Goal: Task Accomplishment & Management: Use online tool/utility

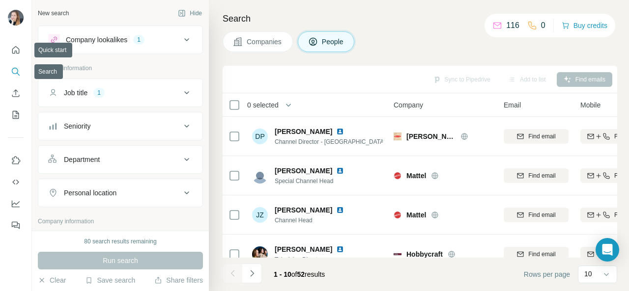
click at [16, 71] on icon "Search" at bounding box center [16, 72] width 10 height 10
click at [12, 70] on icon "Search" at bounding box center [16, 72] width 10 height 10
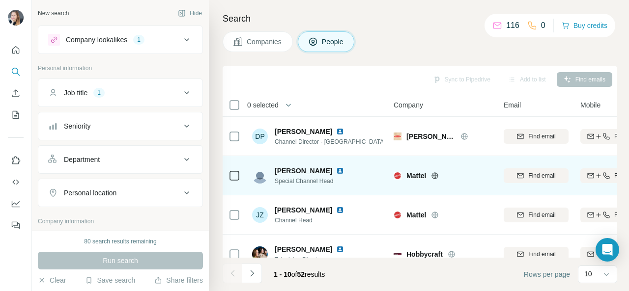
click at [417, 173] on span "Mattel" at bounding box center [416, 176] width 20 height 10
click at [286, 169] on span "[PERSON_NAME]" at bounding box center [303, 171] width 57 height 10
click at [238, 180] on icon at bounding box center [234, 176] width 12 height 12
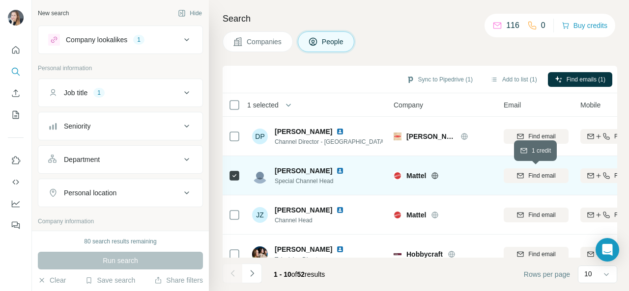
click at [543, 178] on span "Find email" at bounding box center [541, 175] width 27 height 9
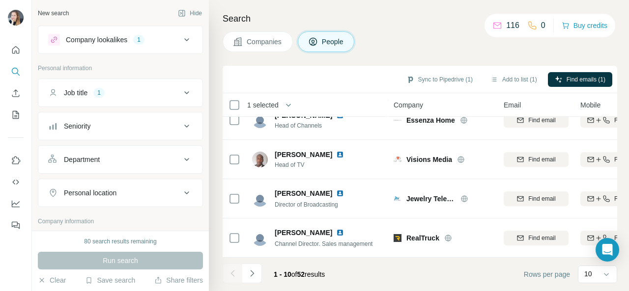
scroll to position [256, 0]
click at [618, 223] on div "Search Companies People Sync to Pipedrive (1) Add to list (1) Find emails (1) 1…" at bounding box center [419, 145] width 420 height 291
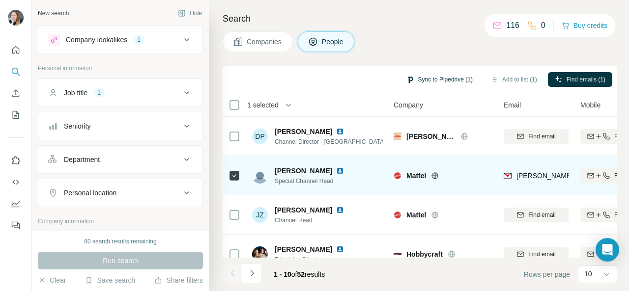
click at [433, 76] on button "Sync to Pipedrive (1)" at bounding box center [439, 79] width 80 height 15
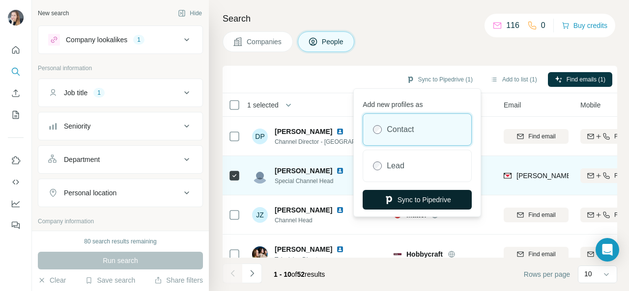
click at [405, 200] on button "Sync to Pipedrive" at bounding box center [416, 200] width 109 height 20
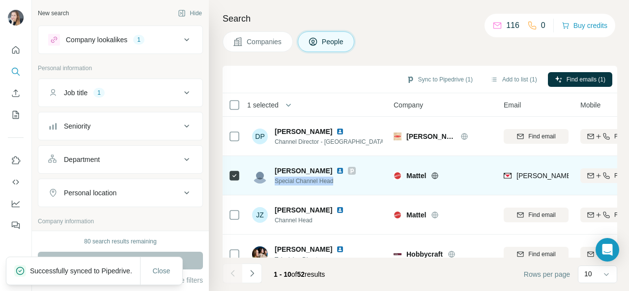
drag, startPoint x: 275, startPoint y: 182, endPoint x: 363, endPoint y: 176, distance: 88.6
click at [363, 176] on div "[PERSON_NAME] Special Channel Head" at bounding box center [317, 175] width 131 height 27
copy span "Special Channel Head"
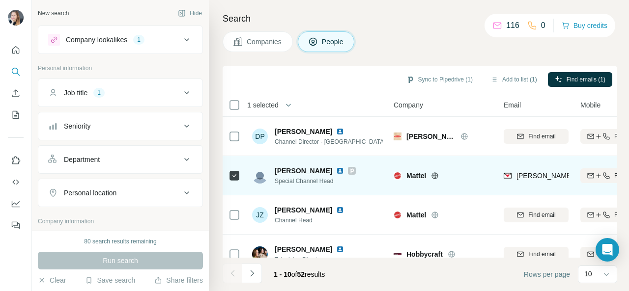
click at [282, 171] on span "[PERSON_NAME]" at bounding box center [303, 171] width 57 height 10
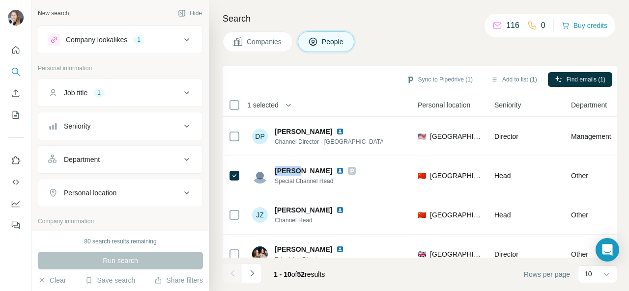
scroll to position [0, 321]
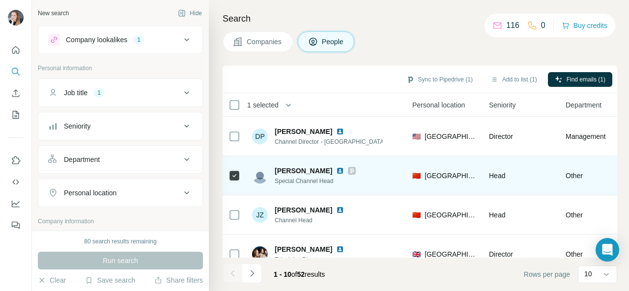
click at [433, 179] on span "[GEOGRAPHIC_DATA]" at bounding box center [450, 176] width 53 height 10
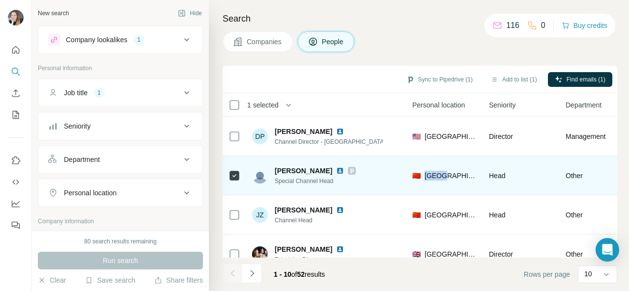
click at [432, 174] on span "[GEOGRAPHIC_DATA]" at bounding box center [450, 176] width 53 height 10
click at [336, 172] on img at bounding box center [340, 171] width 8 height 8
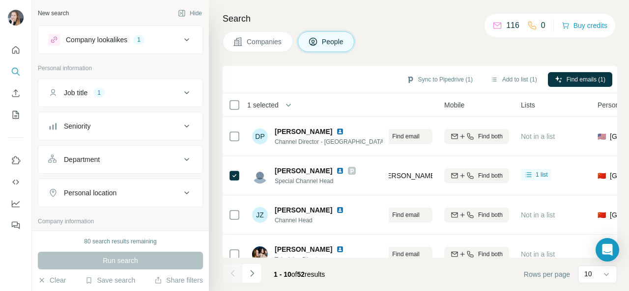
scroll to position [0, 136]
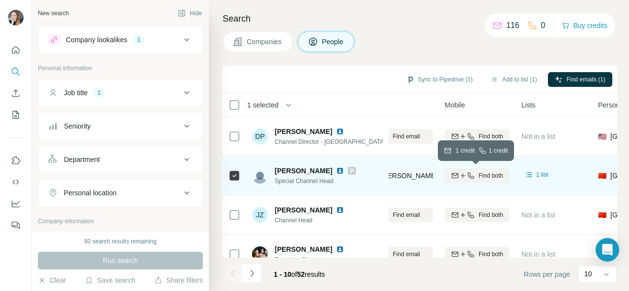
click at [480, 174] on span "Find both" at bounding box center [490, 175] width 25 height 9
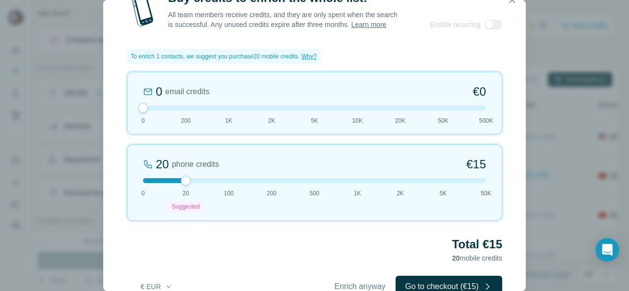
click at [593, 150] on div "Buy credits to enrich the whole list! All team members receive credits, and the…" at bounding box center [314, 145] width 629 height 291
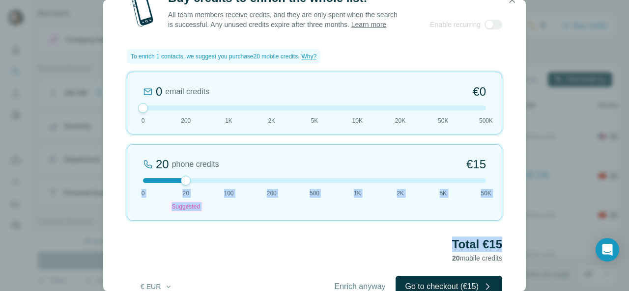
drag, startPoint x: 565, startPoint y: 209, endPoint x: 565, endPoint y: 245, distance: 36.3
click at [565, 245] on div "Buy credits to enrich the whole list! All team members receive credits, and the…" at bounding box center [314, 145] width 629 height 291
click at [508, 3] on icon "button" at bounding box center [512, 0] width 10 height 10
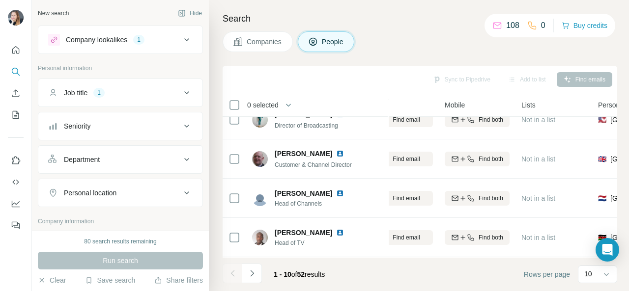
scroll to position [256, 136]
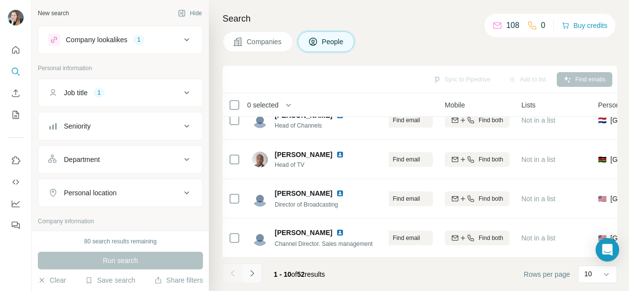
click at [253, 274] on icon "Navigate to next page" at bounding box center [252, 274] width 10 height 10
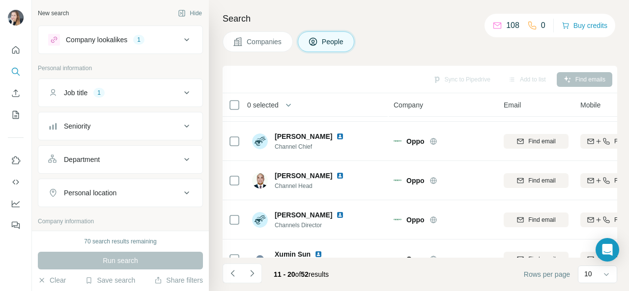
scroll to position [256, 0]
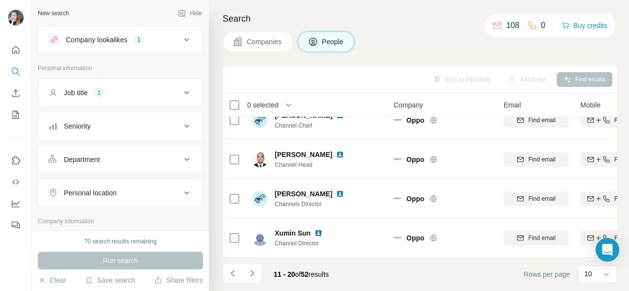
click at [269, 41] on span "Companies" at bounding box center [265, 42] width 36 height 10
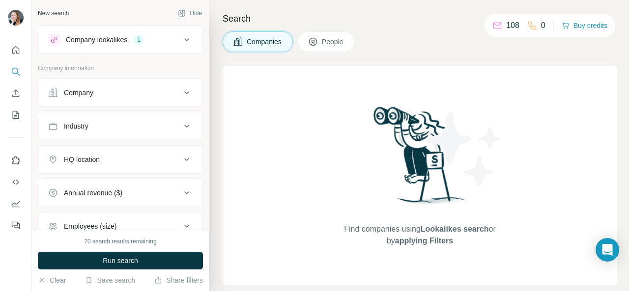
click at [181, 96] on icon at bounding box center [187, 93] width 12 height 12
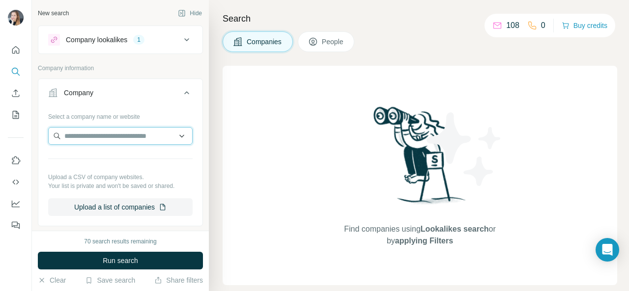
click at [160, 138] on input "text" at bounding box center [120, 136] width 144 height 18
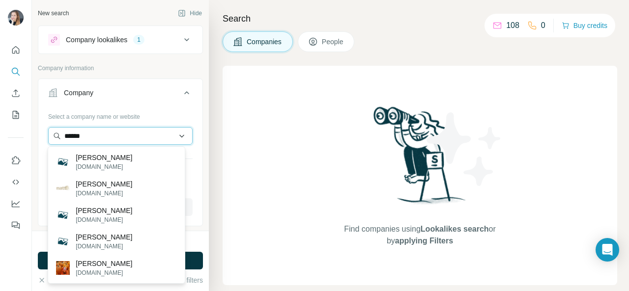
type input "******"
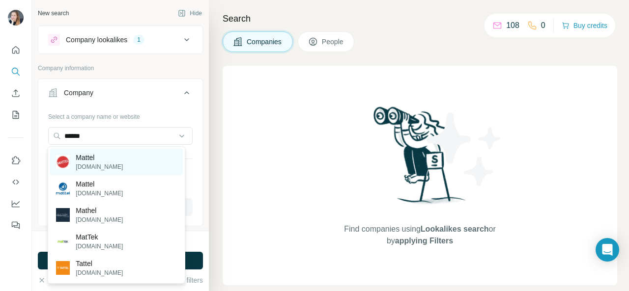
click at [133, 165] on div "[PERSON_NAME][DOMAIN_NAME]" at bounding box center [116, 162] width 132 height 27
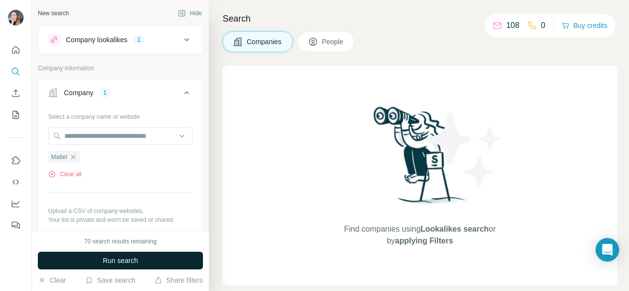
click at [119, 263] on span "Run search" at bounding box center [120, 261] width 35 height 10
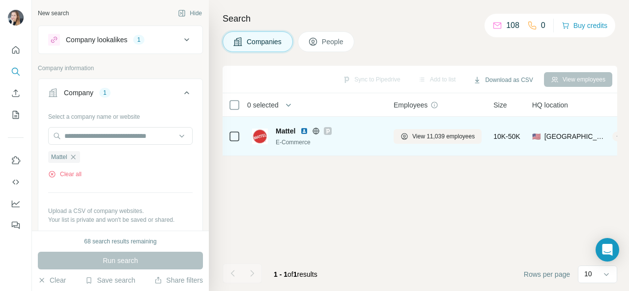
click at [306, 130] on img at bounding box center [304, 131] width 8 height 8
